Goal: Information Seeking & Learning: Get advice/opinions

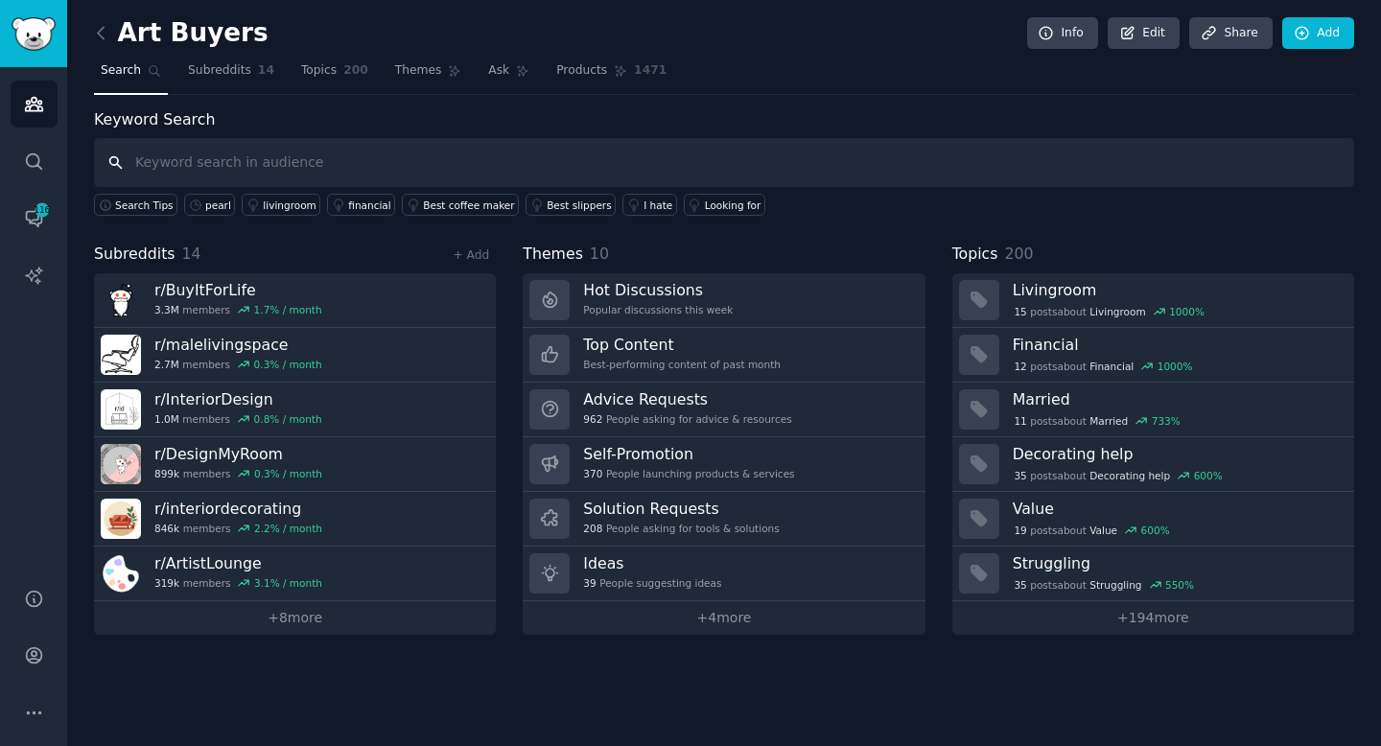
click at [210, 164] on input "text" at bounding box center [724, 162] width 1260 height 49
type input "dentistry software help"
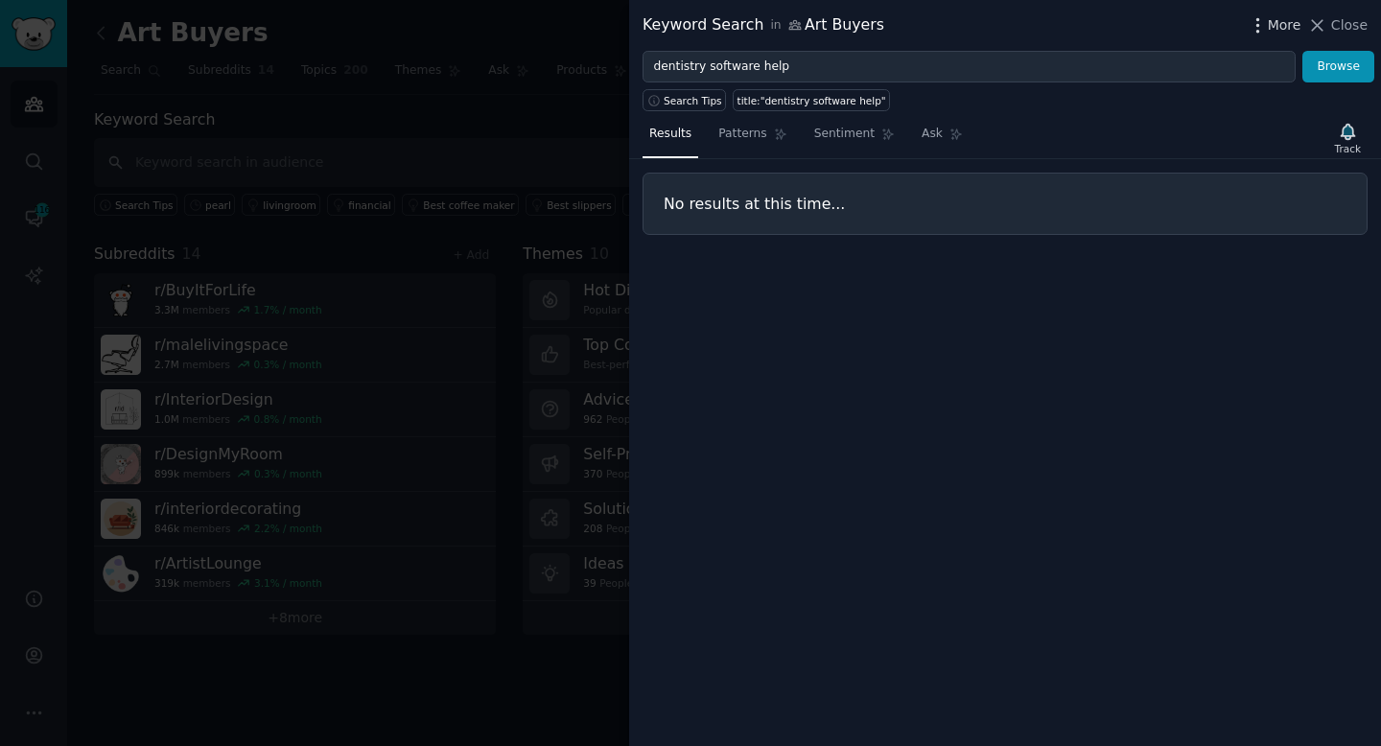
click at [1264, 30] on icon "button" at bounding box center [1258, 25] width 20 height 20
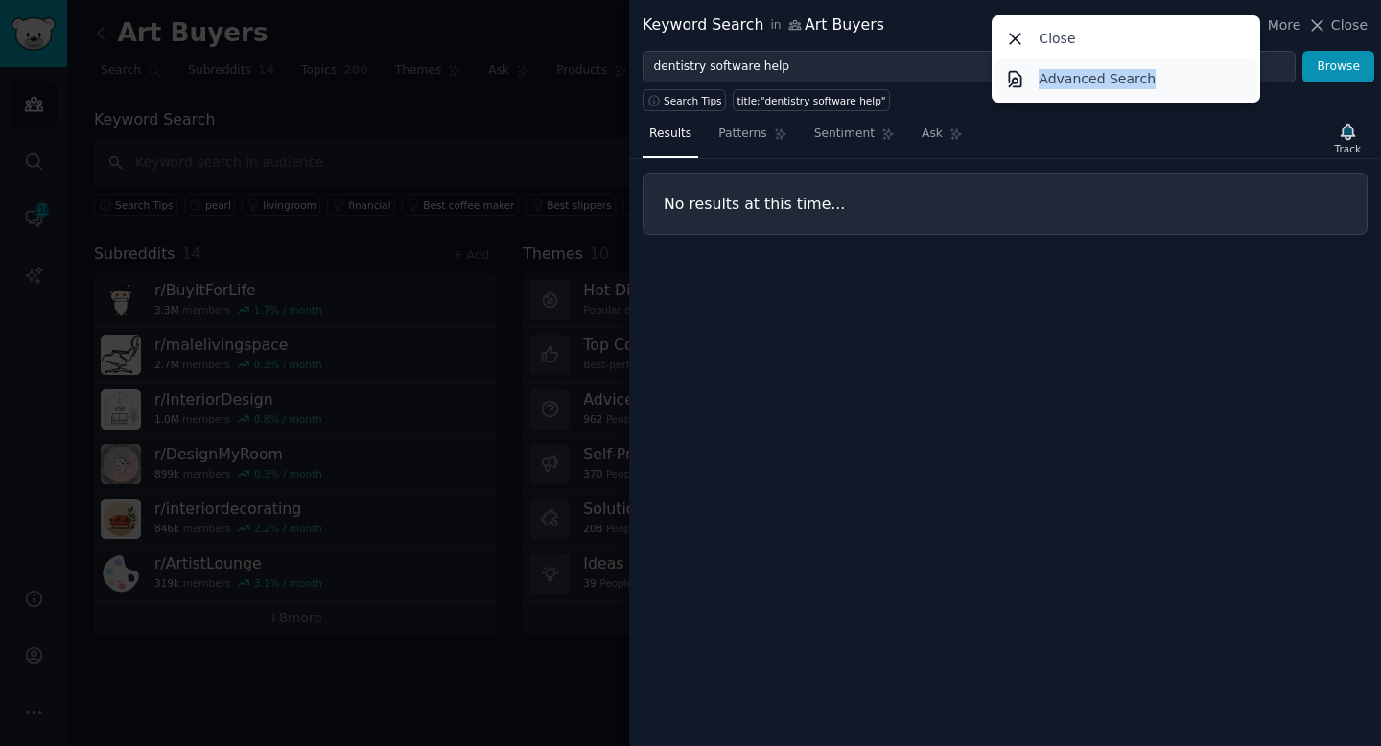
drag, startPoint x: 1104, startPoint y: 40, endPoint x: 1112, endPoint y: 88, distance: 48.7
click at [1112, 88] on div "Close Advanced Search" at bounding box center [1126, 58] width 269 height 87
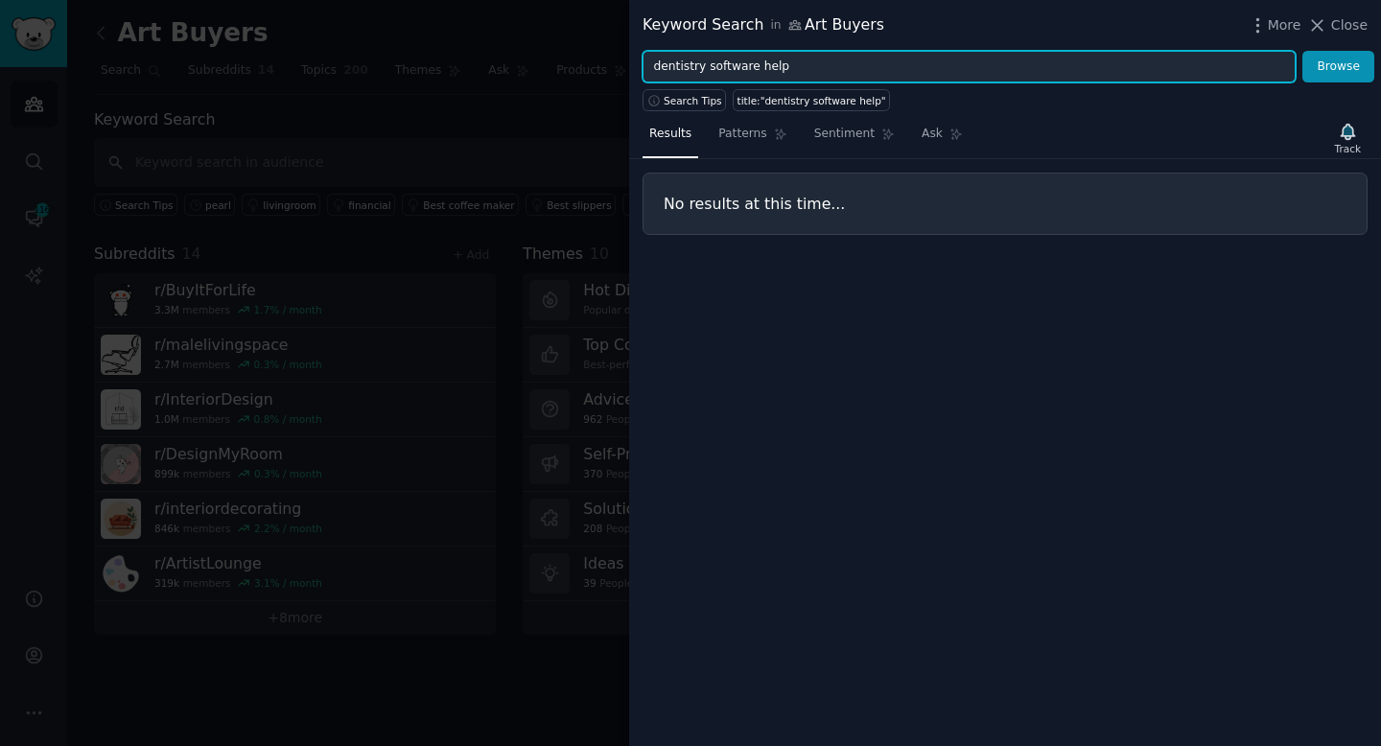
click at [869, 59] on input "dentistry software help" at bounding box center [969, 67] width 653 height 33
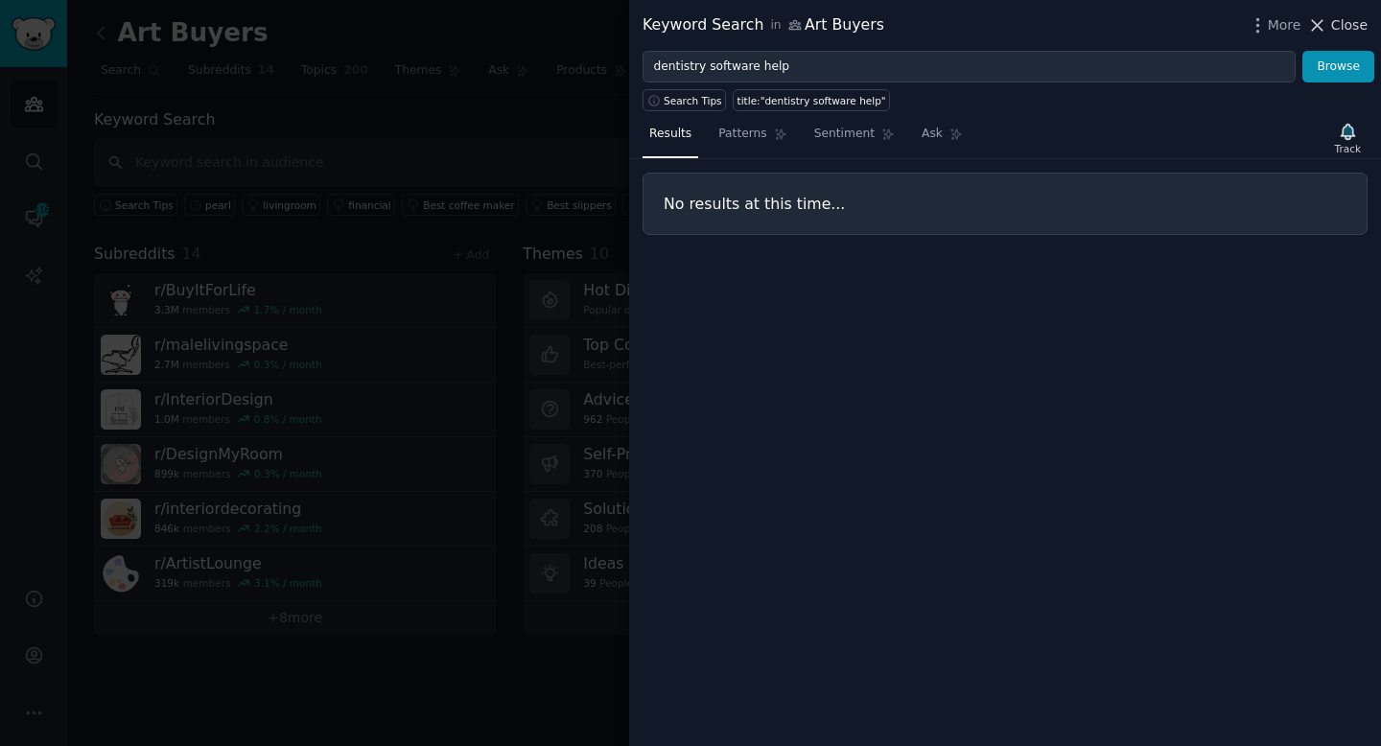
click at [1348, 29] on span "Close" at bounding box center [1349, 25] width 36 height 20
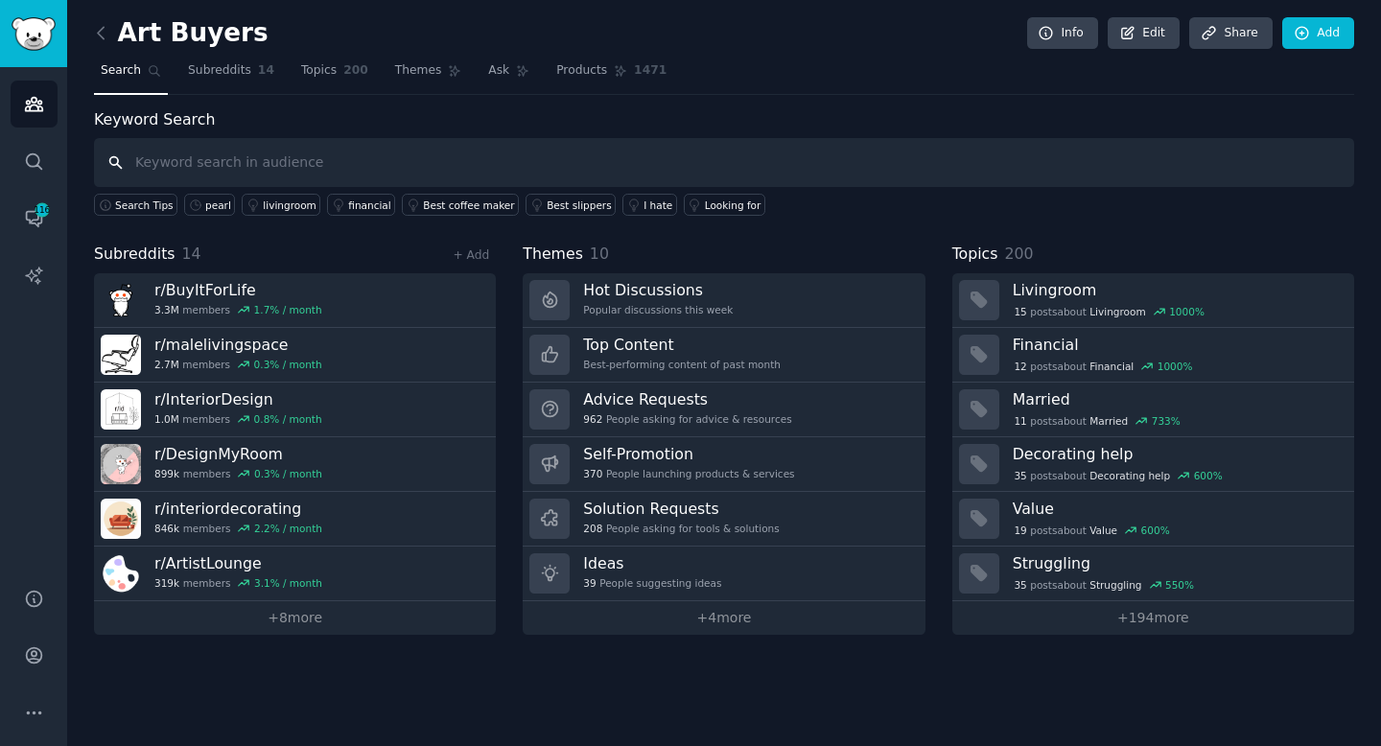
click at [291, 160] on input "text" at bounding box center [724, 162] width 1260 height 49
click at [105, 26] on icon at bounding box center [101, 33] width 20 height 20
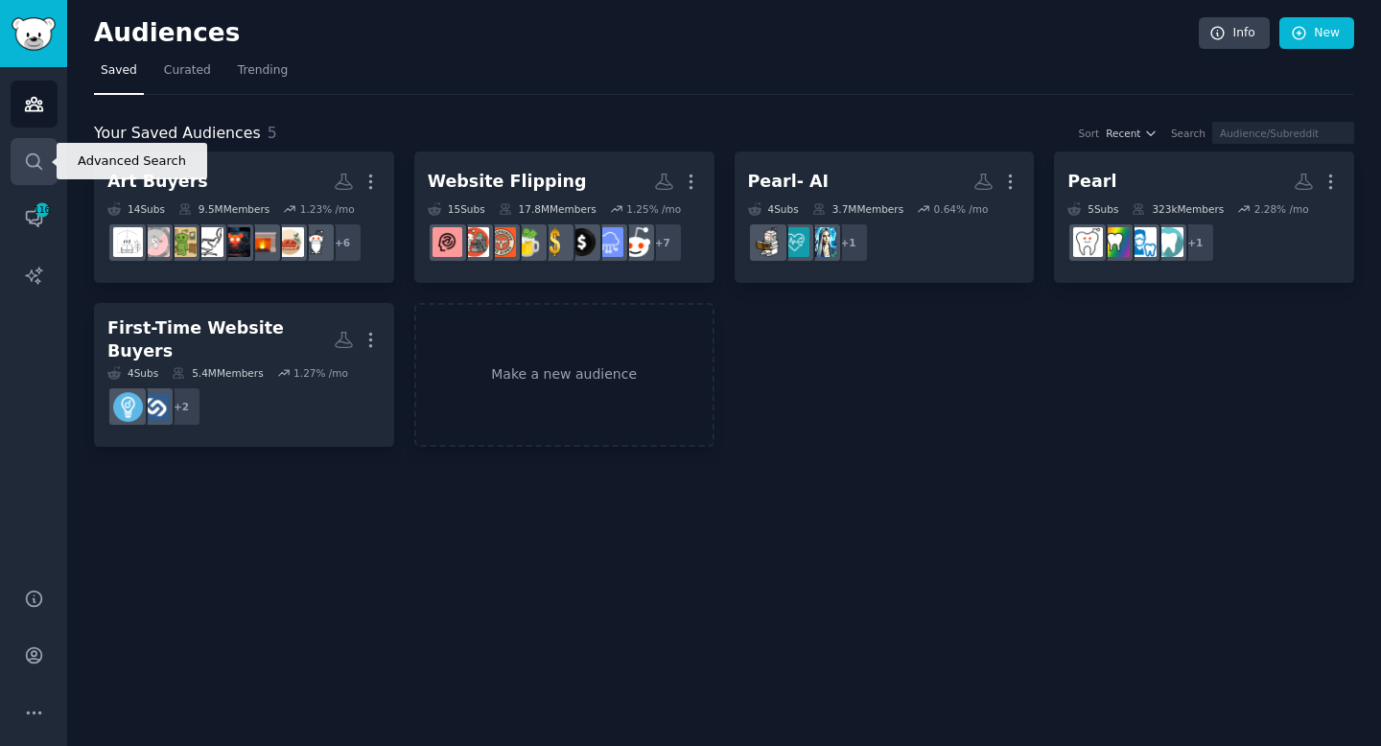
click at [40, 163] on icon "Sidebar" at bounding box center [34, 162] width 20 height 20
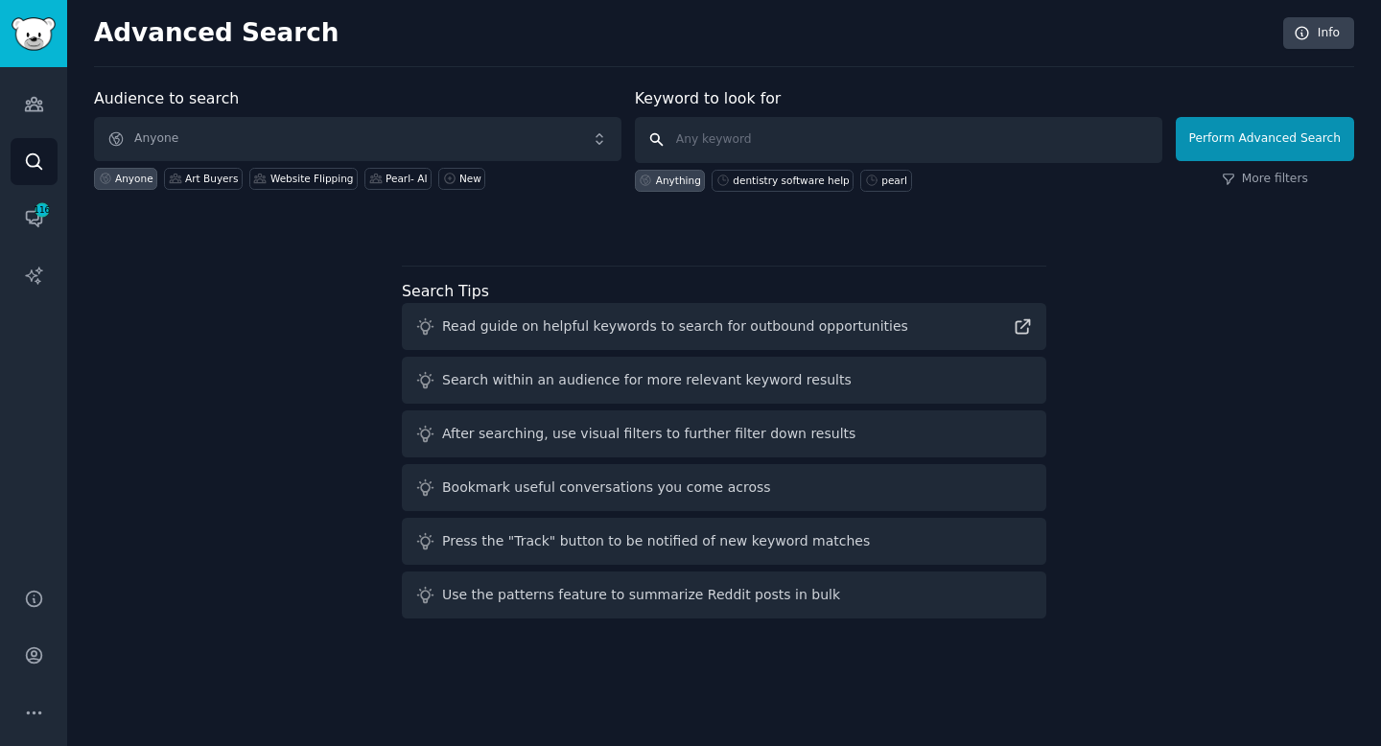
click at [728, 150] on input "text" at bounding box center [898, 140] width 527 height 46
type input "dentistry software advice"
click at [1305, 129] on button "Perform Advanced Search" at bounding box center [1265, 139] width 178 height 44
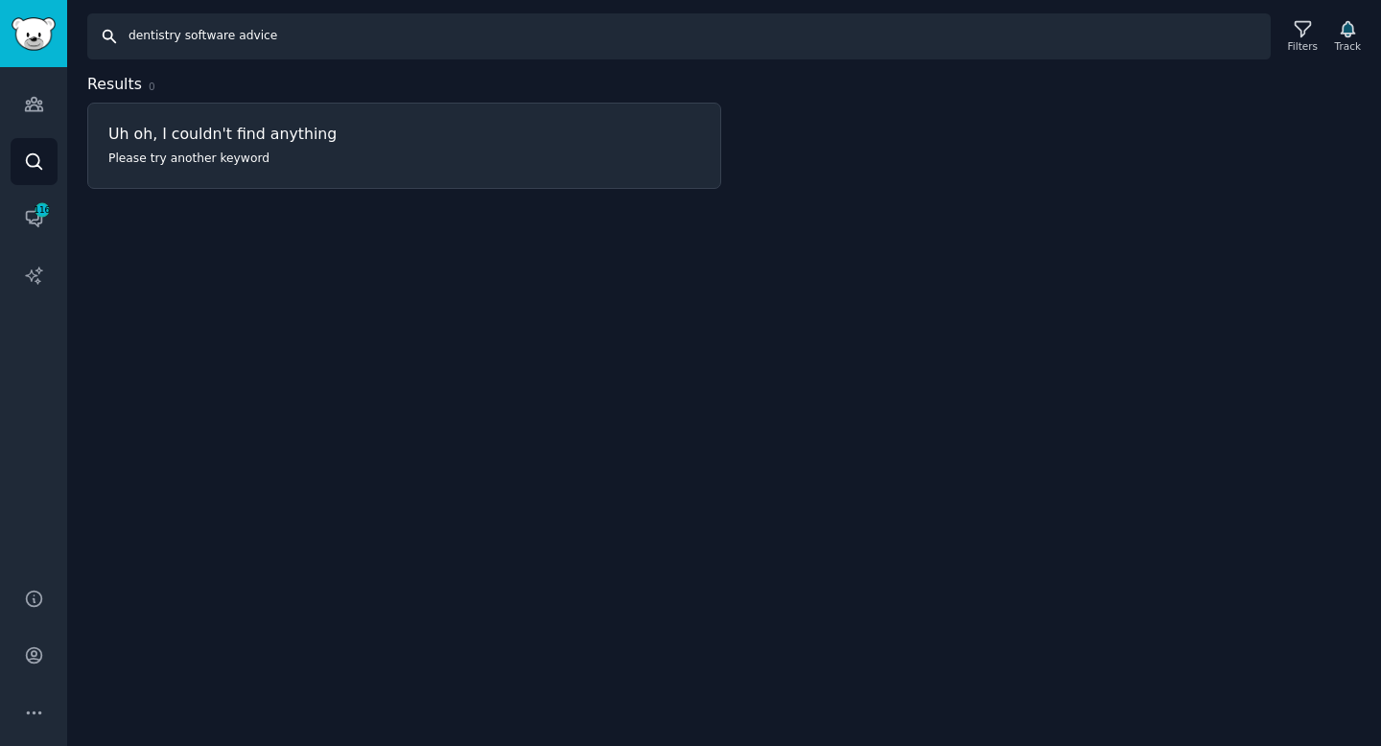
drag, startPoint x: 229, startPoint y: 32, endPoint x: 313, endPoint y: 33, distance: 83.4
click at [313, 33] on input "dentistry software advice" at bounding box center [678, 36] width 1183 height 46
type input "dentistry software"
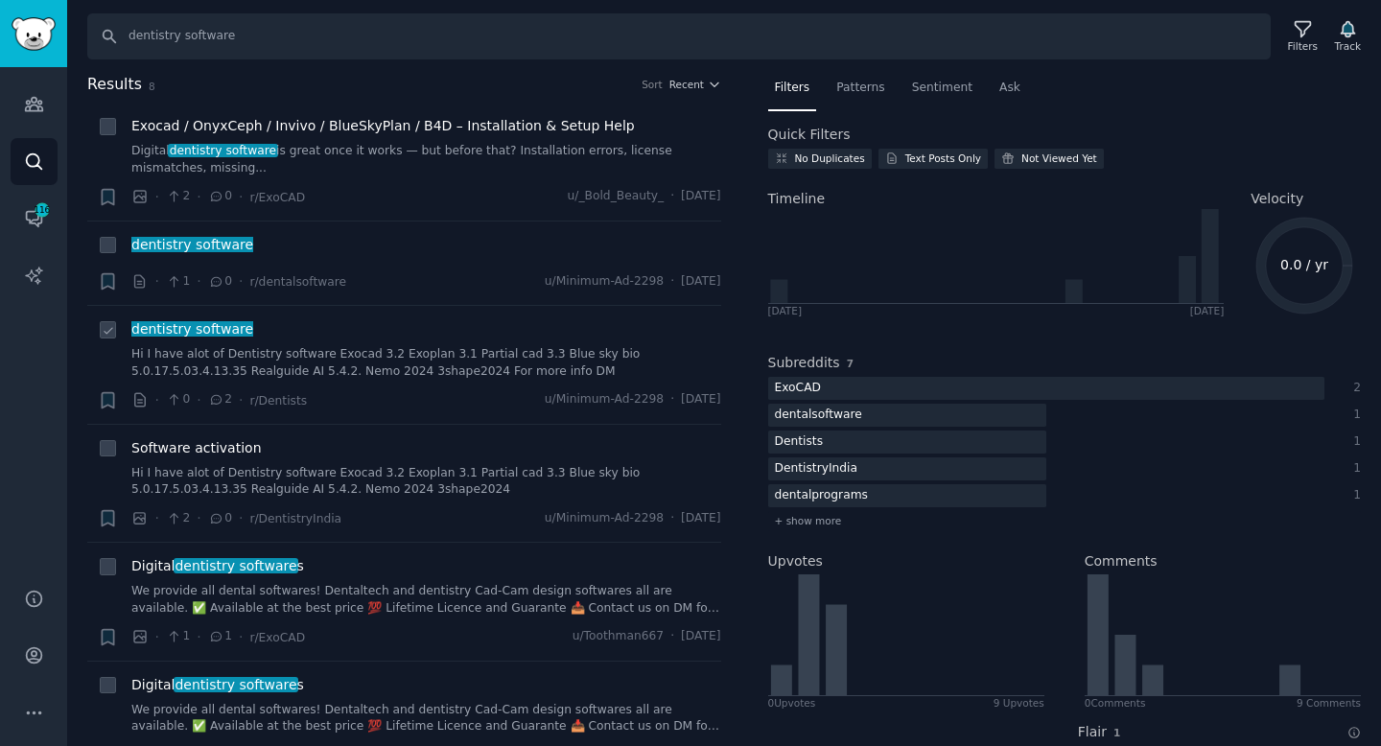
click at [556, 366] on link "Hi I have alot of Dentistry software Exocad 3.2 Exoplan 3.1 Partial cad 3.3 Blu…" at bounding box center [426, 363] width 590 height 34
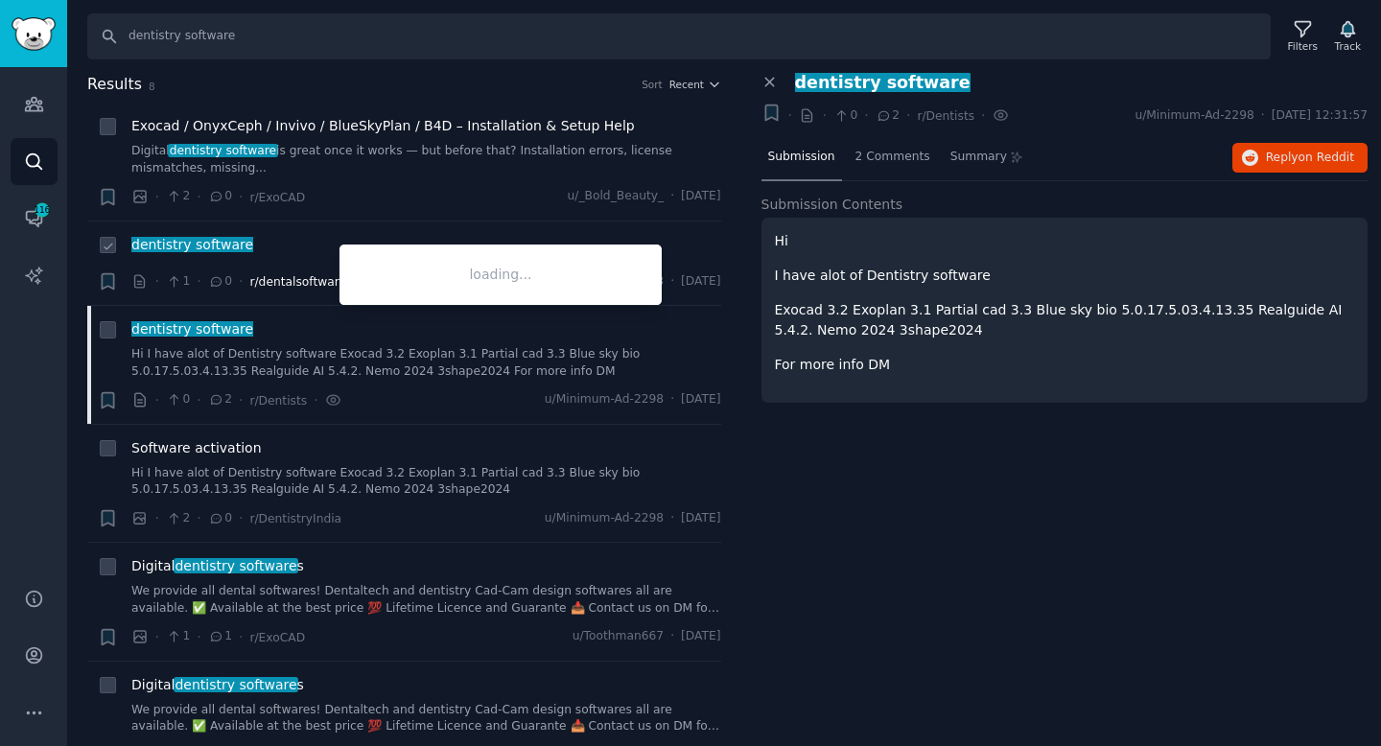
click at [325, 286] on span "r/dentalsoftware" at bounding box center [297, 281] width 97 height 13
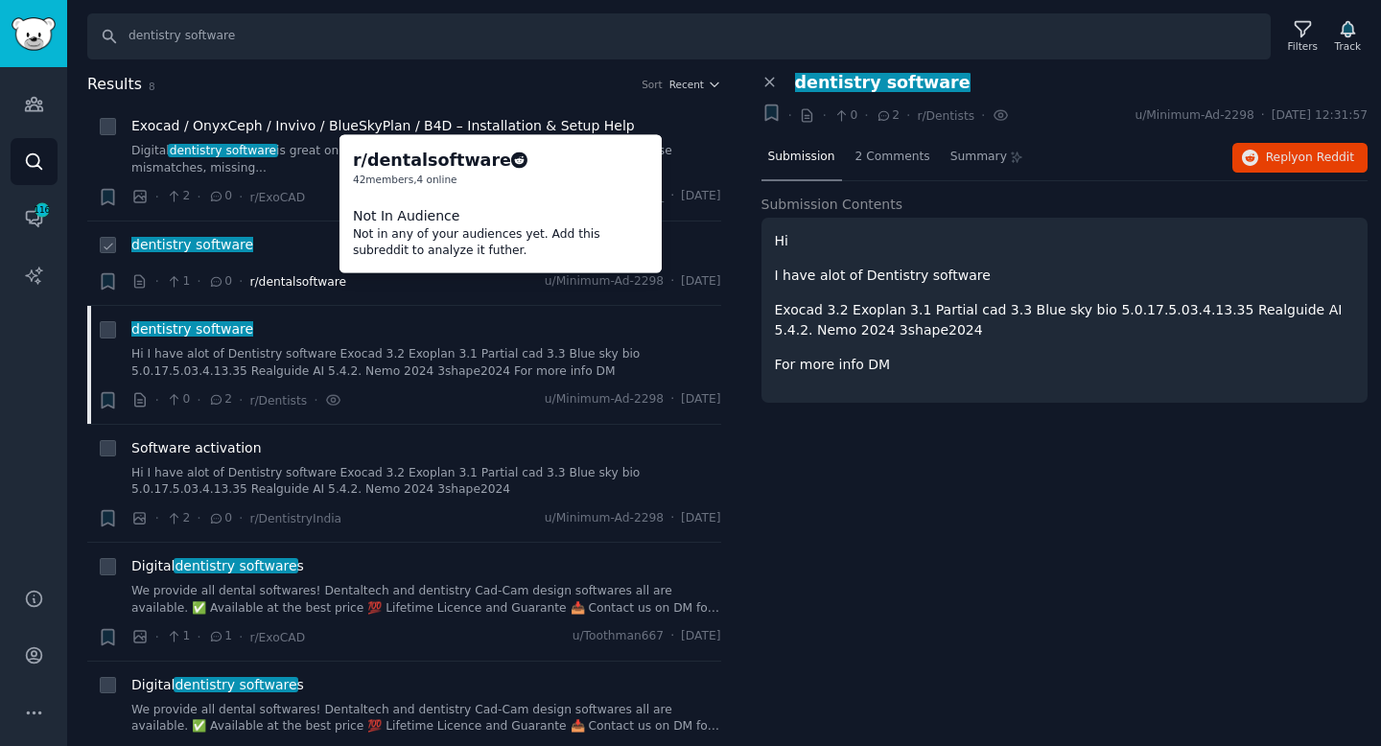
scroll to position [46, 0]
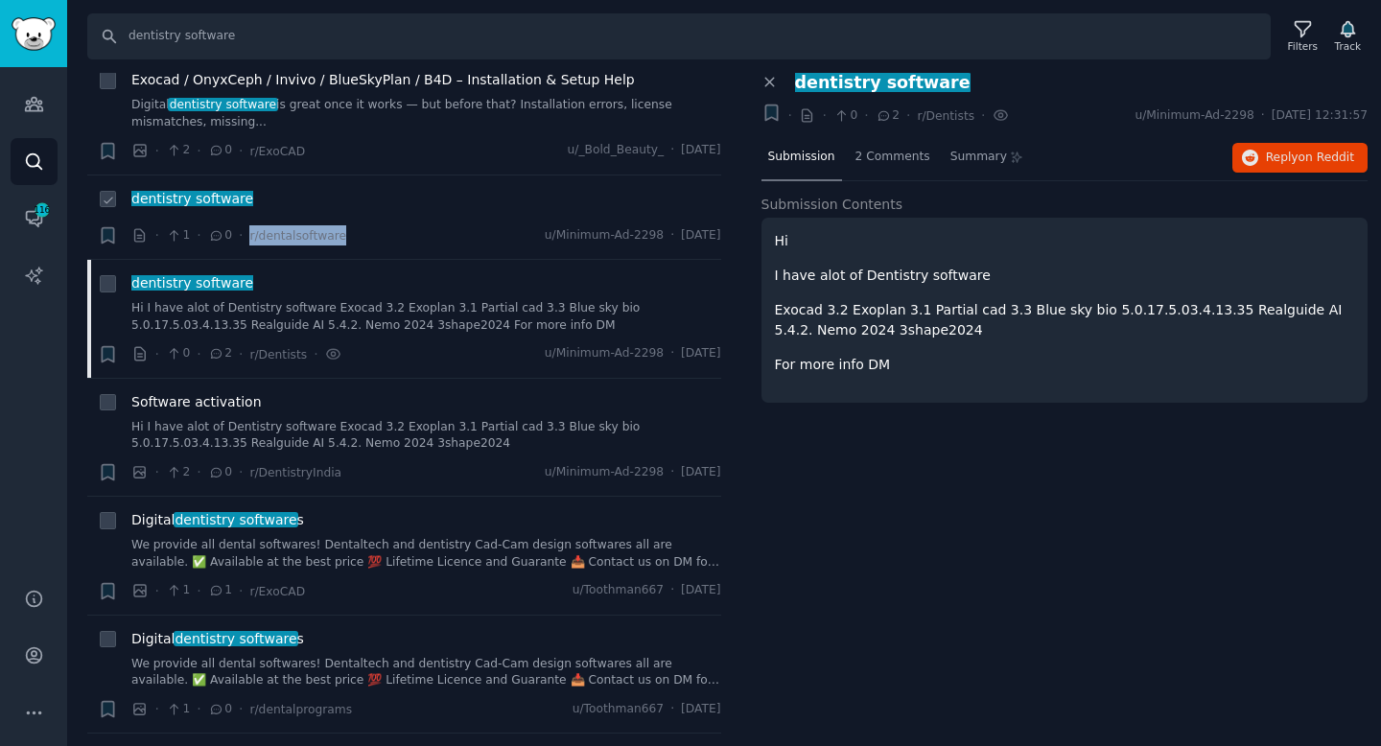
drag, startPoint x: 345, startPoint y: 232, endPoint x: 246, endPoint y: 240, distance: 100.0
click at [246, 240] on div "· 1 · 0 · r/dentalsoftware u/Minimum-Ad-2298 · [DATE]" at bounding box center [426, 235] width 590 height 20
copy span "r/dentalsoftware"
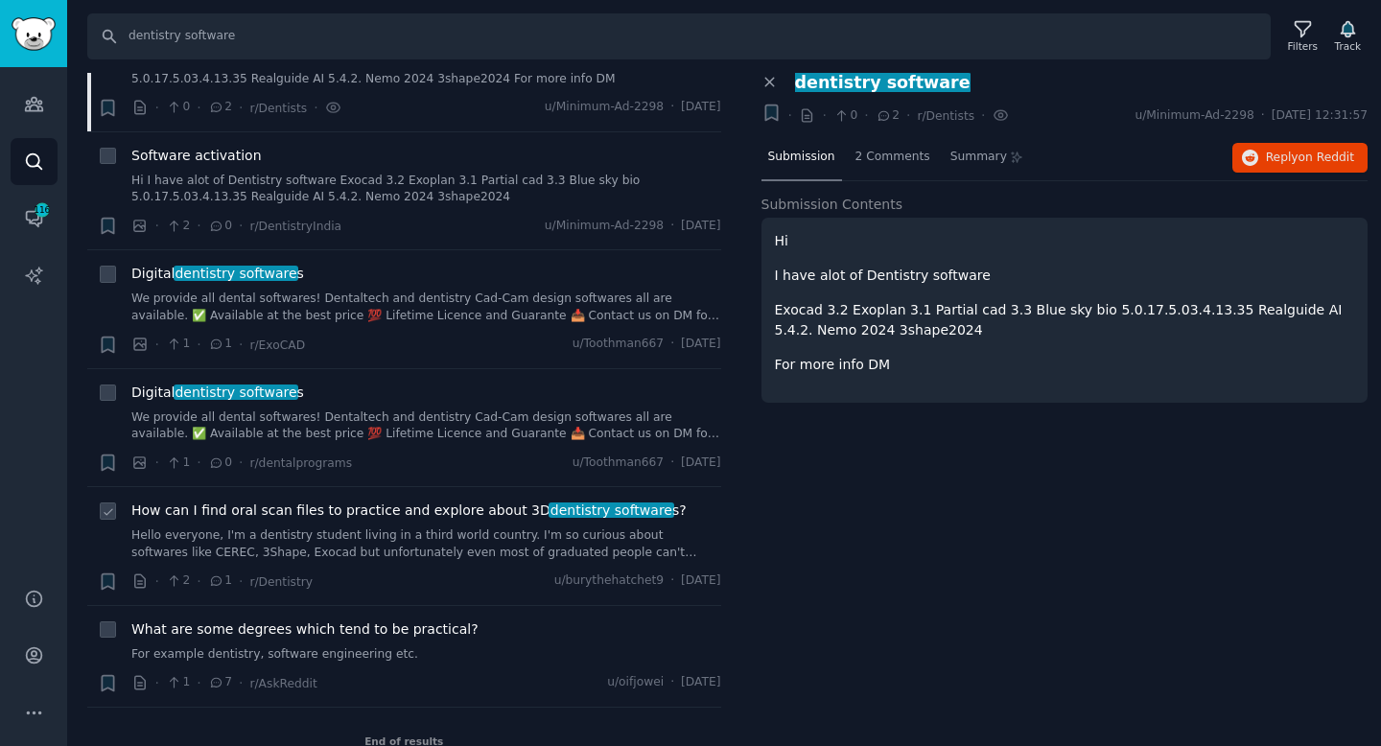
scroll to position [320, 0]
